Goal: Information Seeking & Learning: Find specific fact

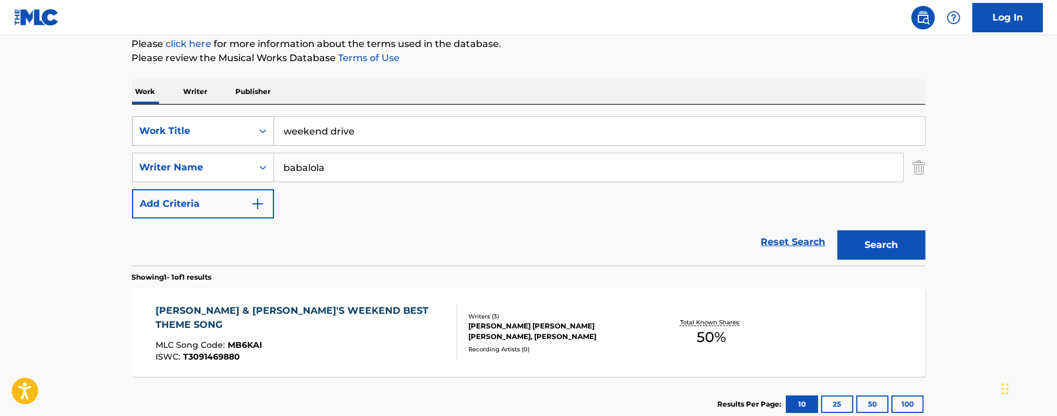
drag, startPoint x: 380, startPoint y: 124, endPoint x: 212, endPoint y: 124, distance: 168.5
click at [258, 125] on div "SearchWithCriteria1bb5cf09-9b19-4b91-8c05-aa97e57f2b3e Work Title weekend drive" at bounding box center [529, 130] width 794 height 29
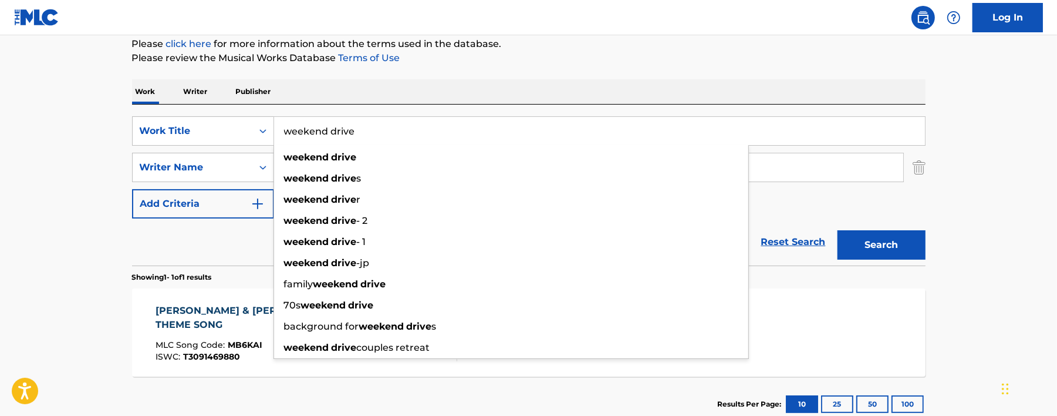
click at [194, 86] on p "Writer" at bounding box center [195, 91] width 31 height 25
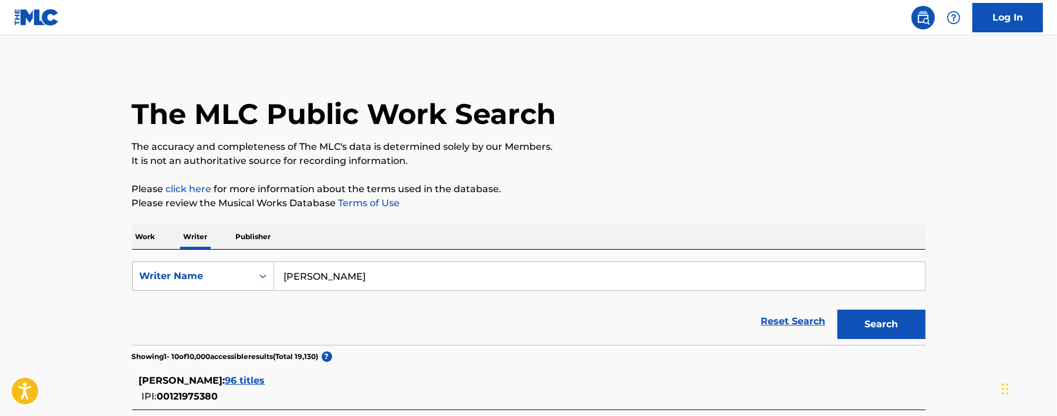
drag, startPoint x: 395, startPoint y: 277, endPoint x: 228, endPoint y: 271, distance: 167.4
click at [228, 271] on div "SearchWithCriteria89d4d8e2-8a57-4f13-868c-8b227dd5f2a3 Writer Name [PERSON_NAME]" at bounding box center [529, 275] width 794 height 29
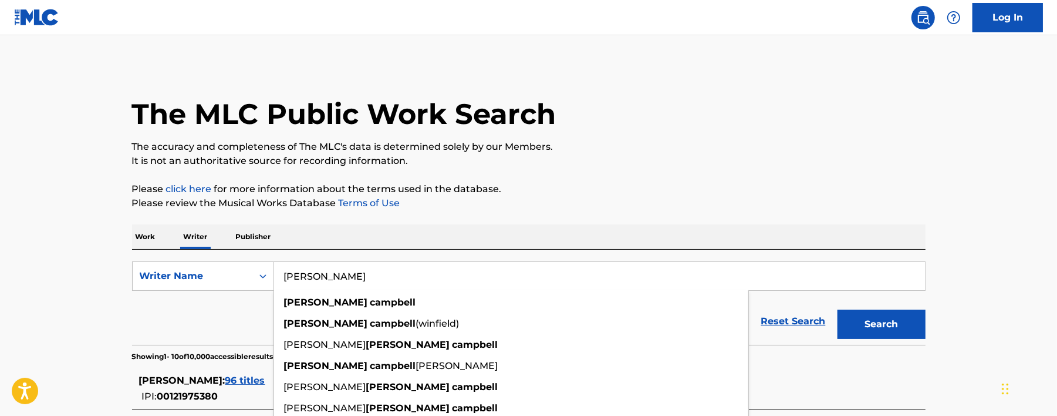
paste input "[PERSON_NAME]"
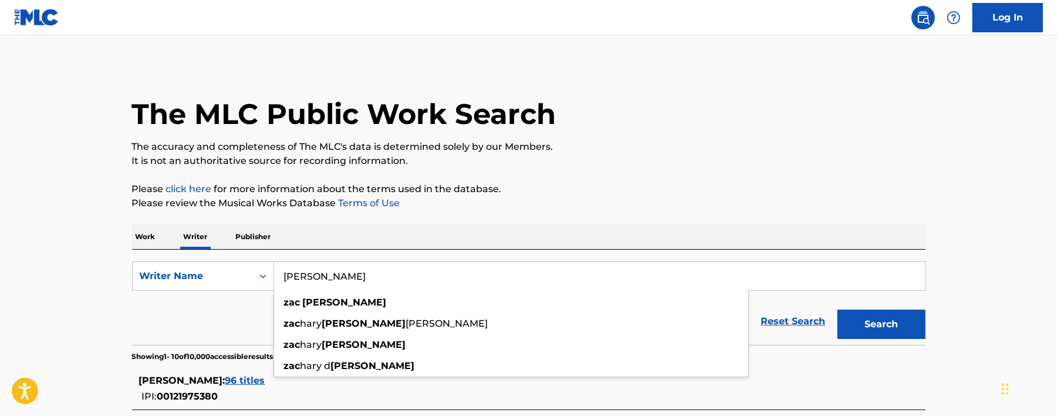
type input "[PERSON_NAME]"
click at [881, 332] on button "Search" at bounding box center [882, 323] width 88 height 29
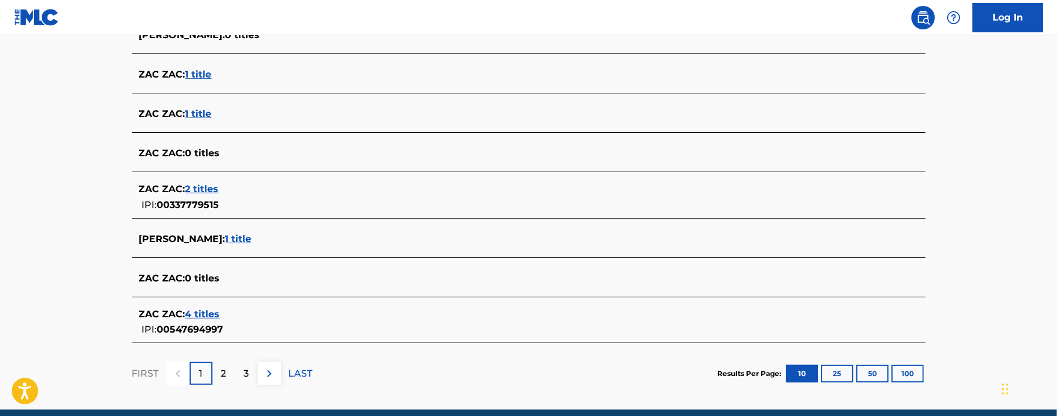
scroll to position [477, 0]
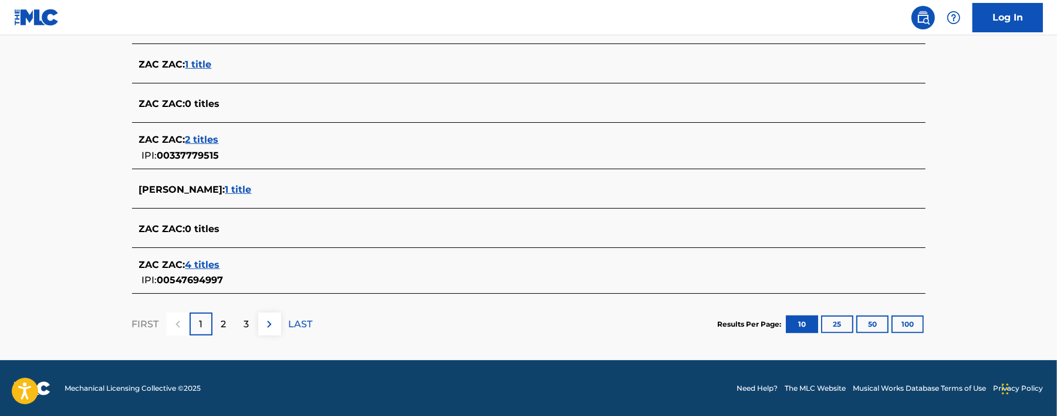
click at [237, 191] on span "1 title" at bounding box center [238, 189] width 26 height 11
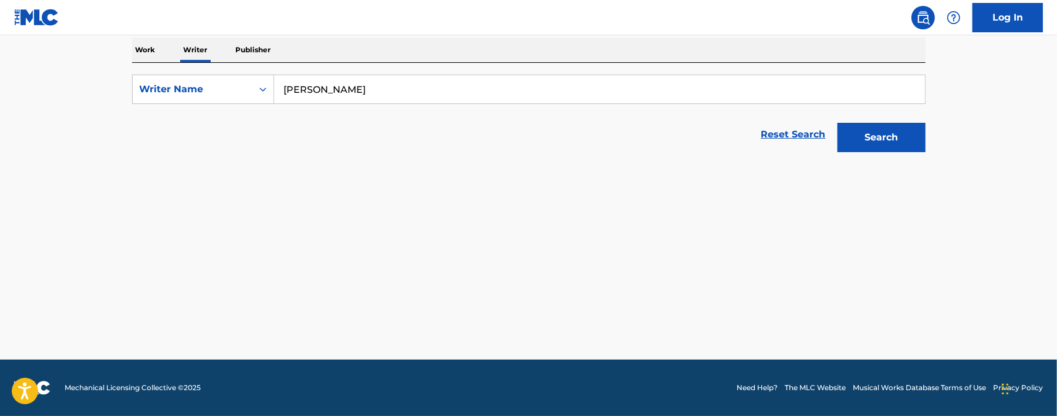
scroll to position [186, 0]
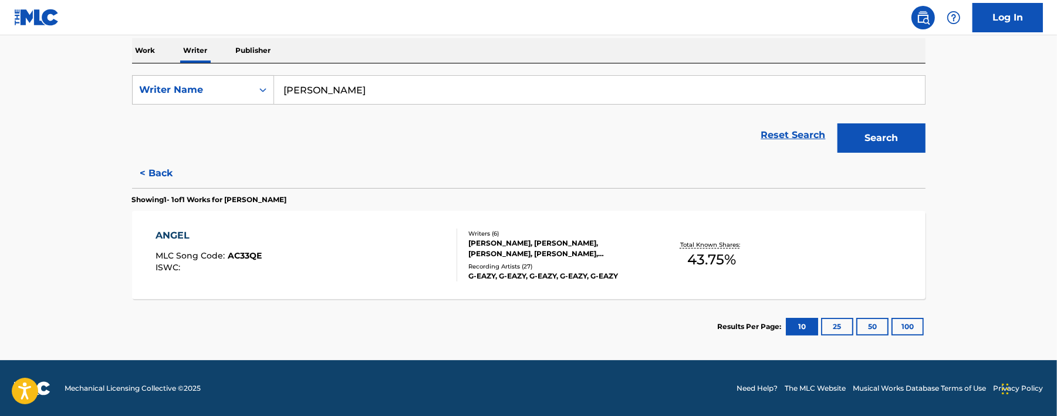
click at [210, 235] on div "ANGEL" at bounding box center [209, 235] width 106 height 14
